Goal: Find specific page/section: Find specific page/section

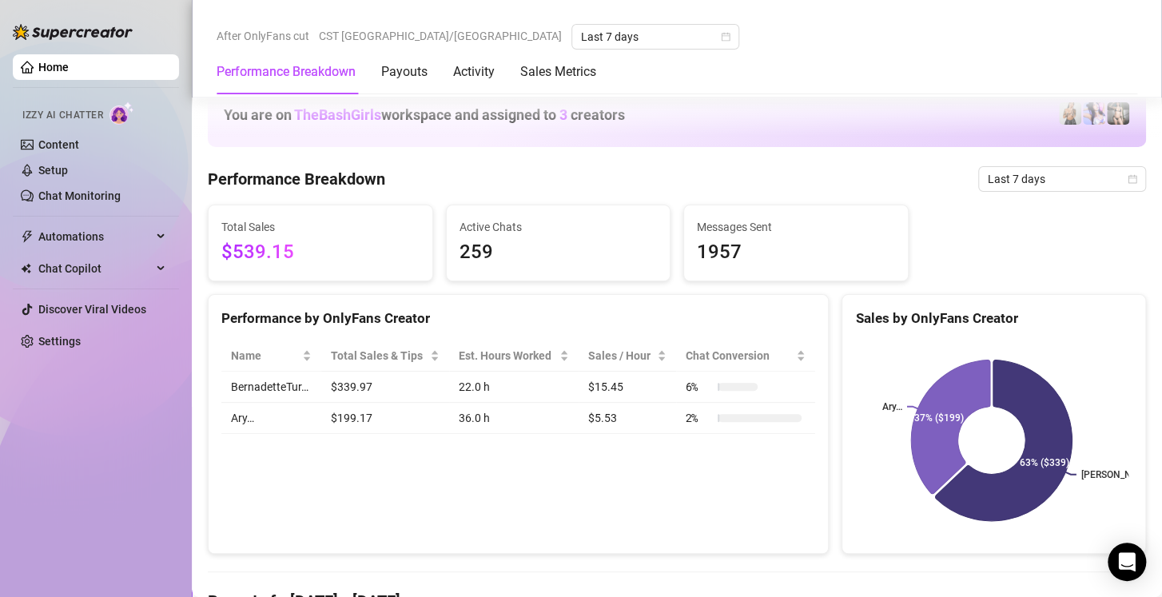
scroll to position [1005, 0]
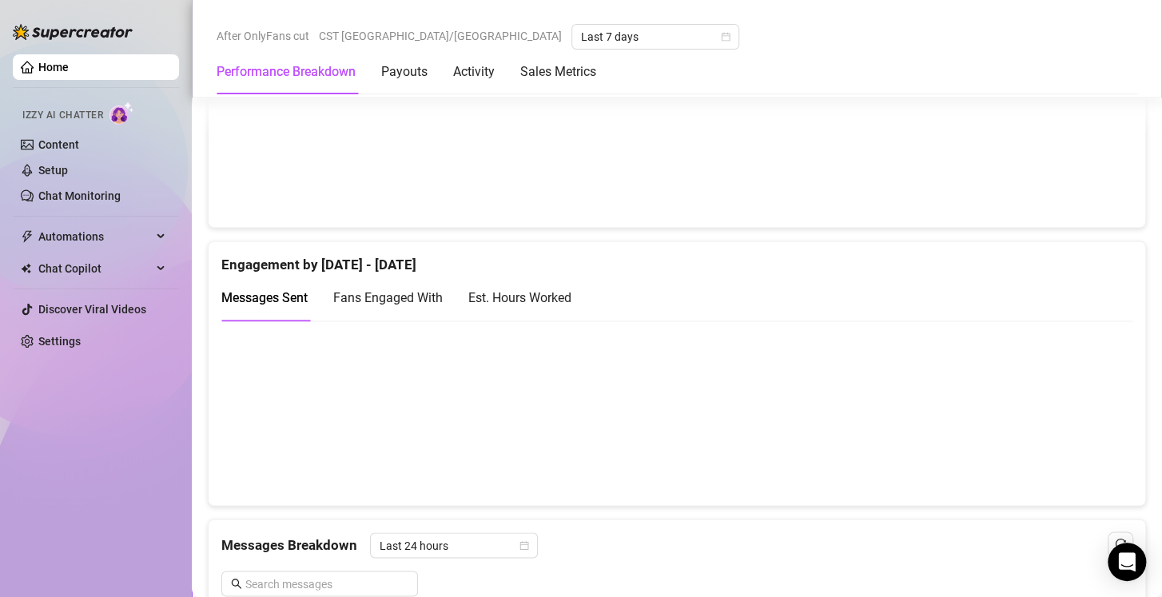
scroll to position [957, 0]
click at [539, 291] on div "Est. Hours Worked" at bounding box center [519, 296] width 103 height 20
